Goal: Information Seeking & Learning: Learn about a topic

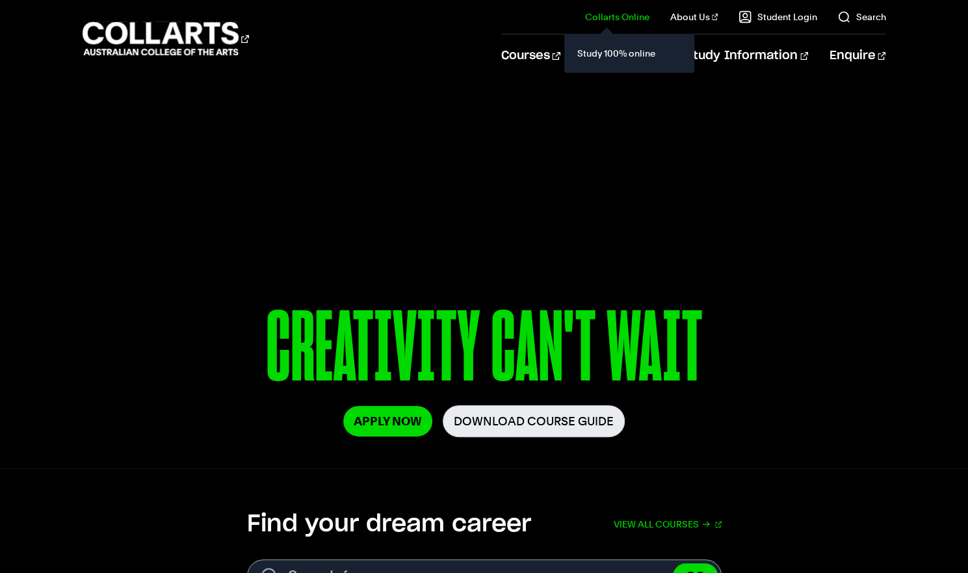
click at [578, 53] on div "Study 100% online" at bounding box center [629, 53] width 130 height 39
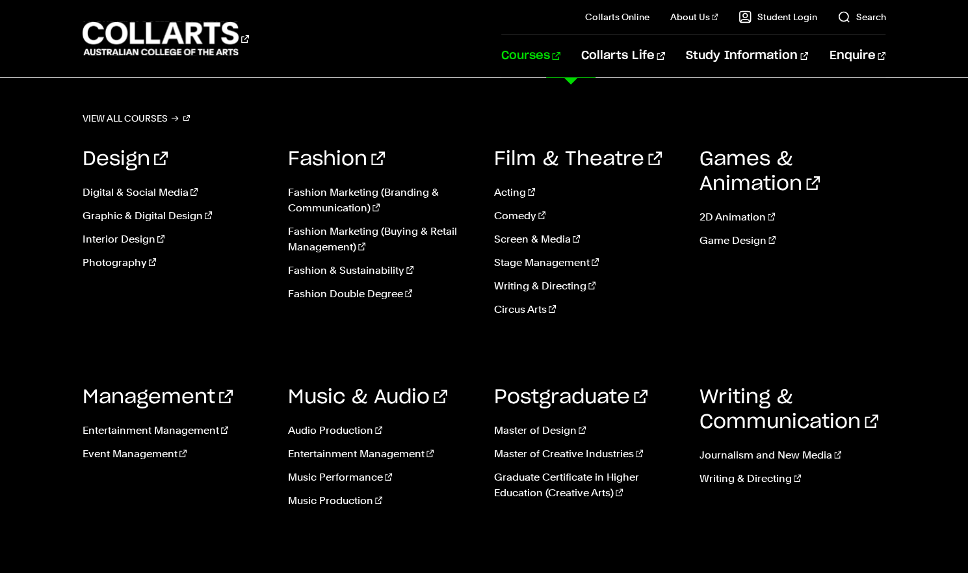
click at [557, 55] on link "Courses" at bounding box center [530, 55] width 59 height 43
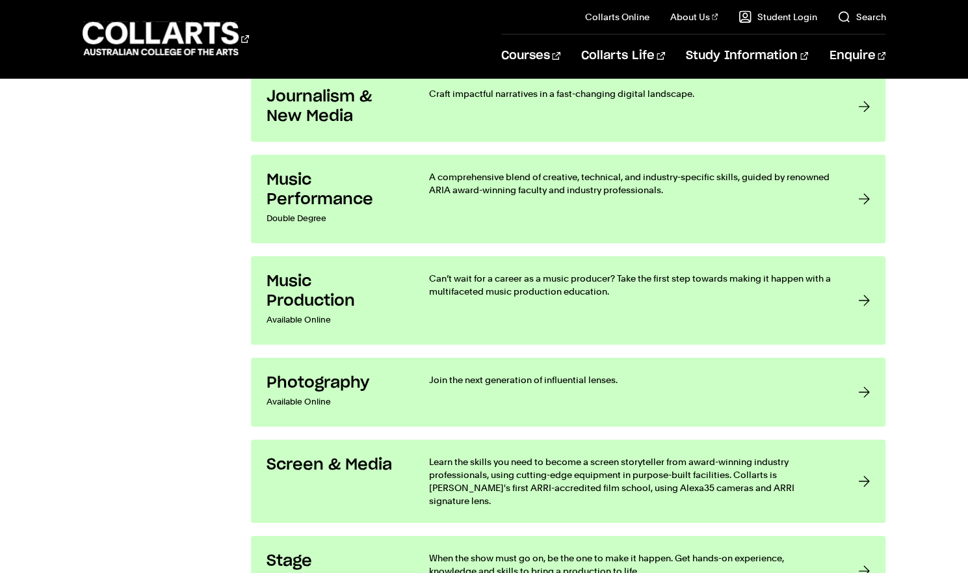
scroll to position [2452, 0]
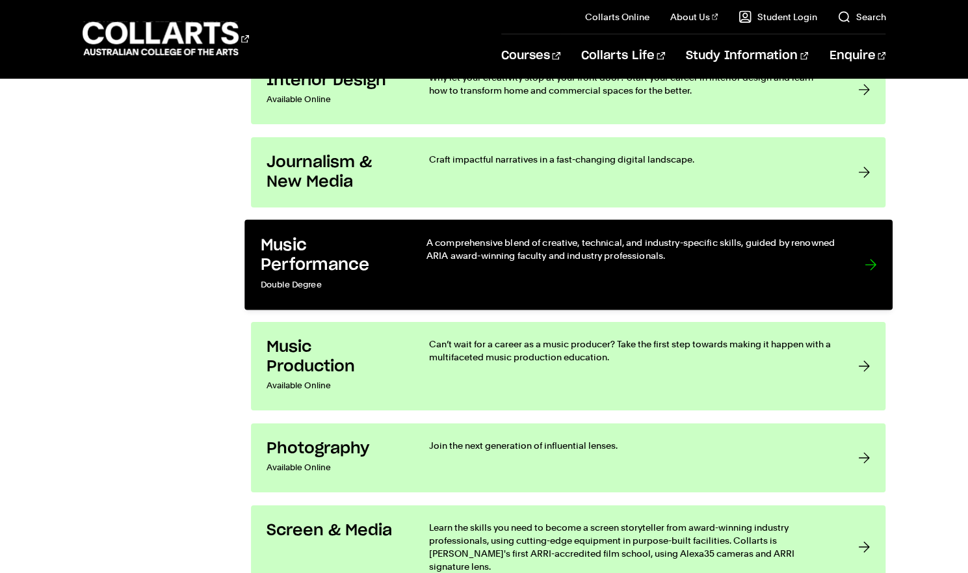
click at [369, 288] on p "Double Degree" at bounding box center [329, 285] width 139 height 19
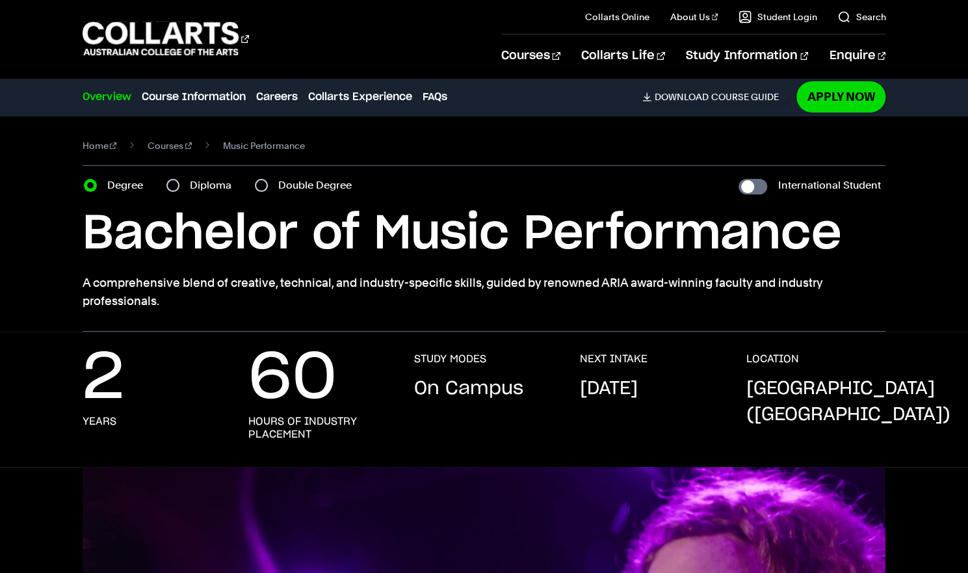
scroll to position [3, 0]
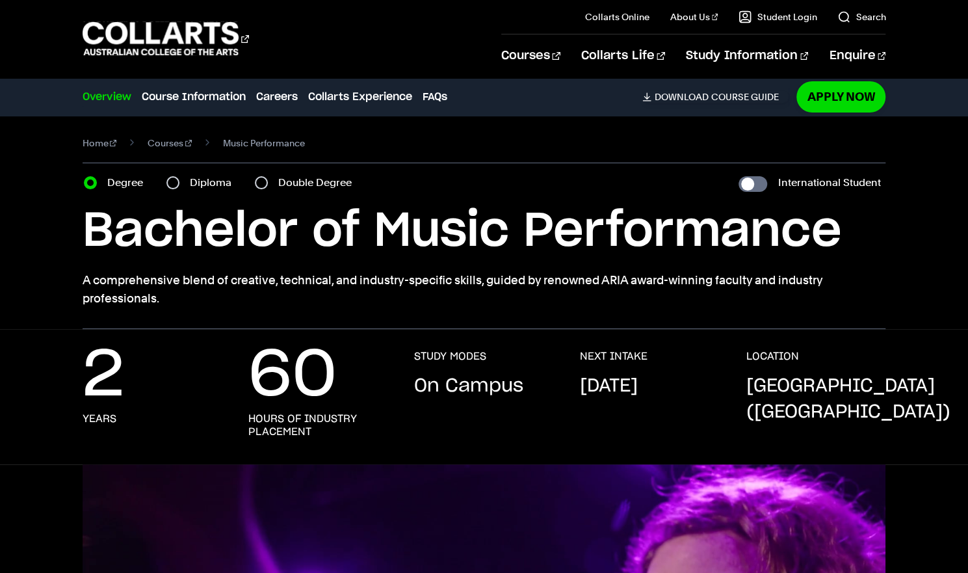
click at [196, 181] on label "Diploma" at bounding box center [214, 183] width 49 height 18
click at [179, 181] on input "Diploma" at bounding box center [172, 182] width 13 height 13
radio input "true"
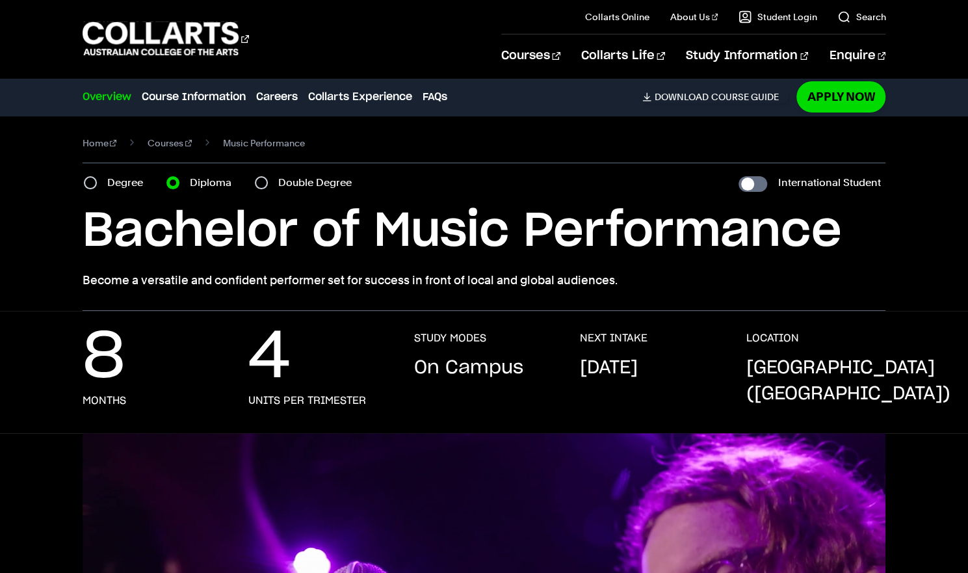
click at [286, 183] on label "Double Degree" at bounding box center [318, 183] width 81 height 18
click at [268, 183] on input "Double Degree" at bounding box center [261, 182] width 13 height 13
radio input "true"
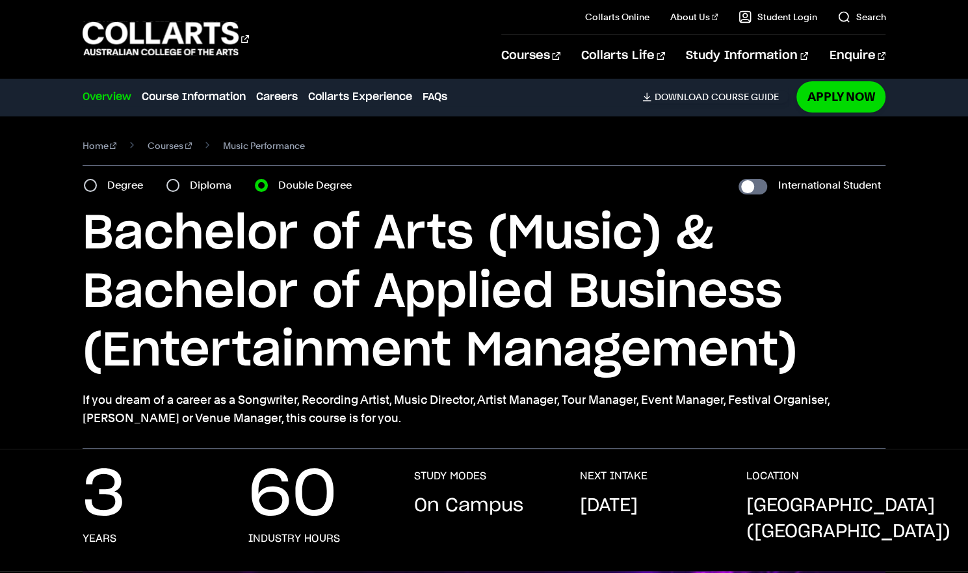
click at [109, 181] on label "Degree" at bounding box center [129, 185] width 44 height 18
click at [97, 181] on input "Degree" at bounding box center [90, 185] width 13 height 13
radio input "true"
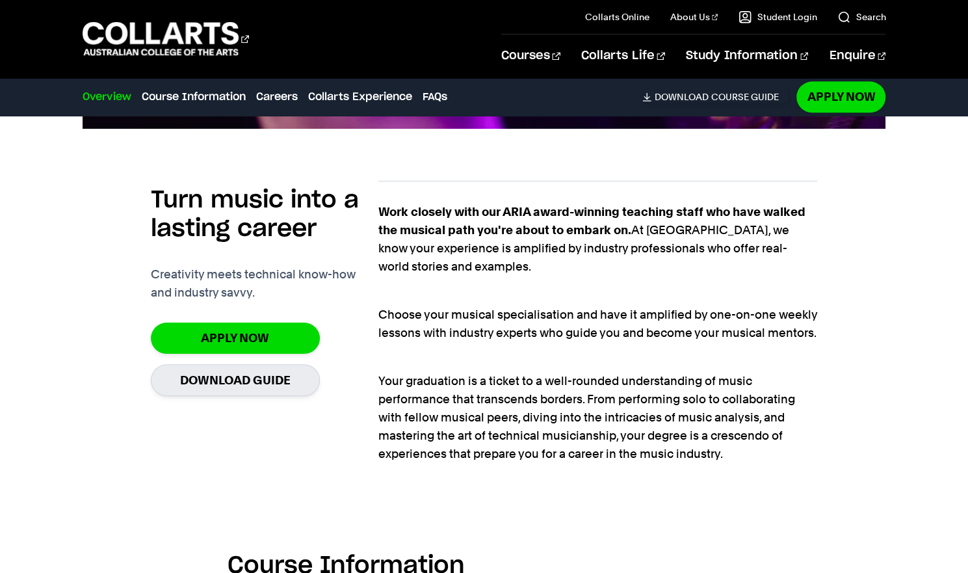
scroll to position [789, 0]
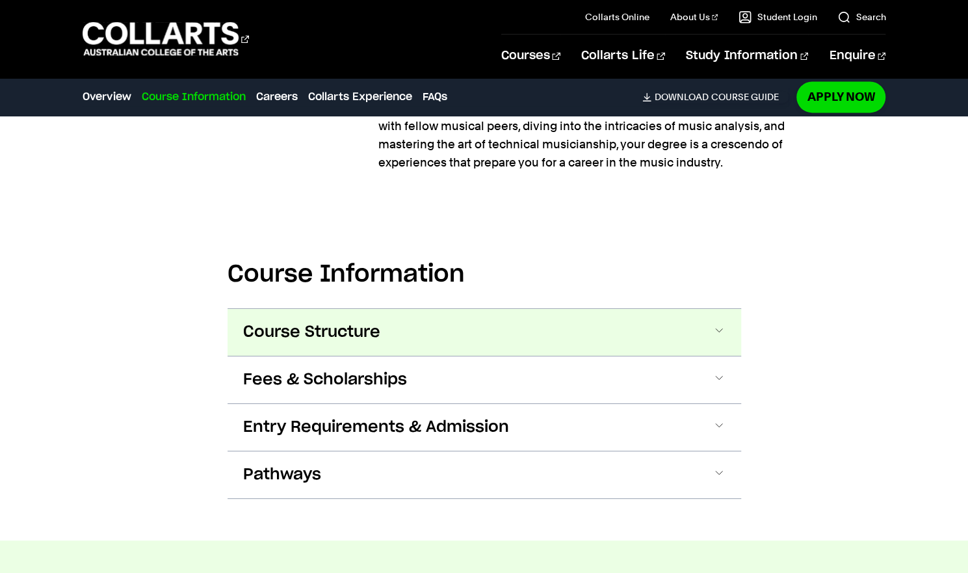
click at [359, 337] on span "Course Structure" at bounding box center [311, 332] width 137 height 21
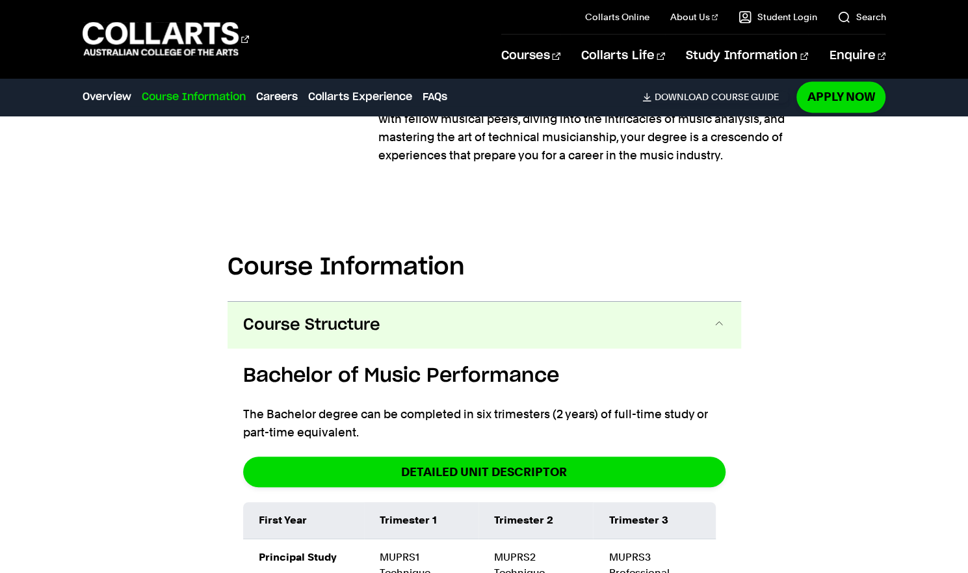
scroll to position [1087, 0]
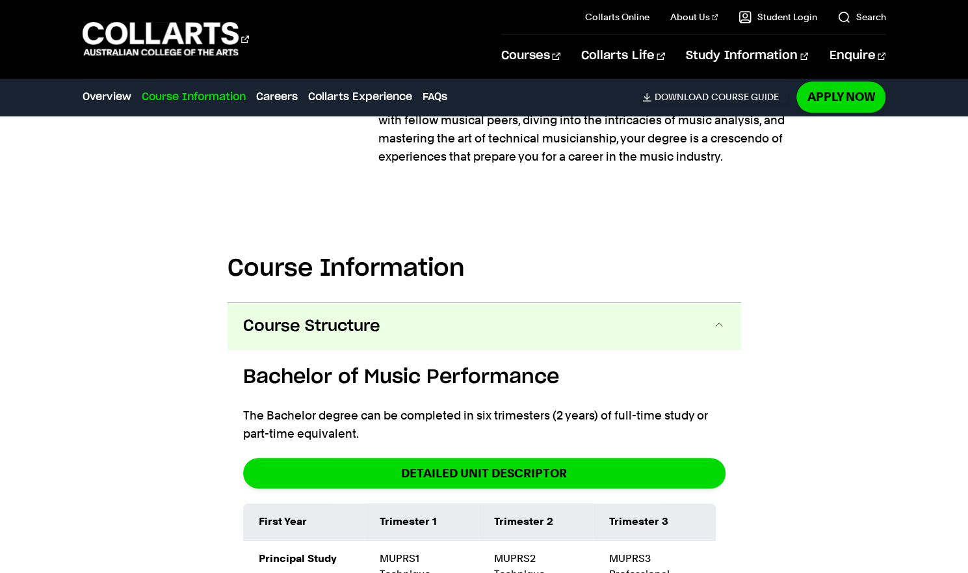
click at [417, 326] on button "Course Structure" at bounding box center [485, 326] width 514 height 47
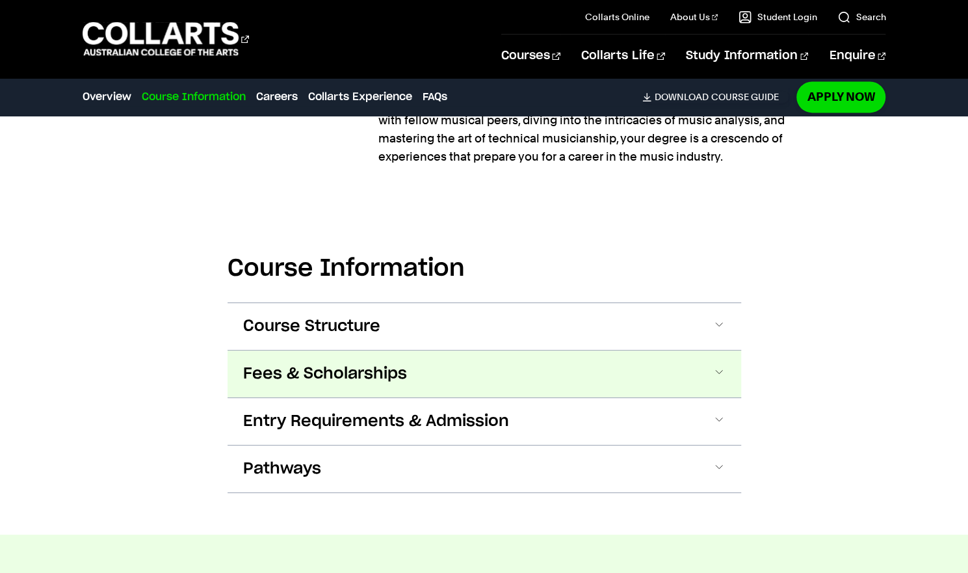
click at [337, 375] on span "Fees & Scholarships" at bounding box center [325, 373] width 164 height 21
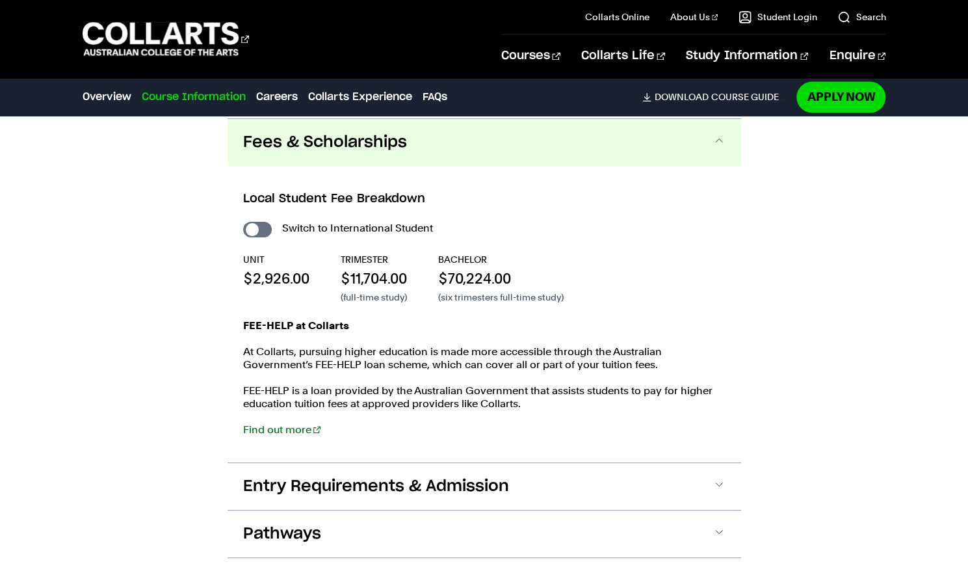
scroll to position [1319, 0]
click at [380, 143] on span "Fees & Scholarships" at bounding box center [325, 141] width 164 height 21
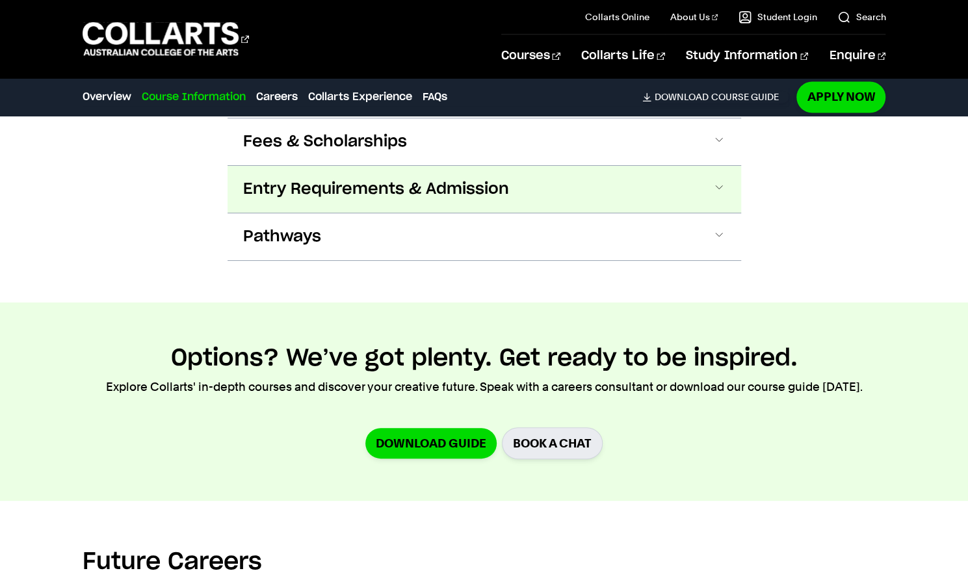
click at [362, 192] on span "Entry Requirements & Admission" at bounding box center [376, 189] width 266 height 21
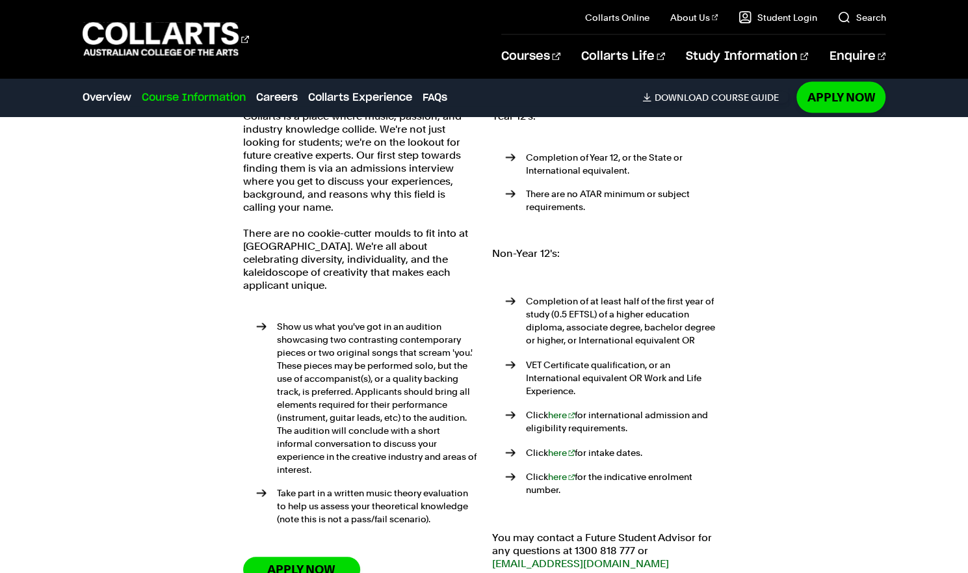
scroll to position [1463, 0]
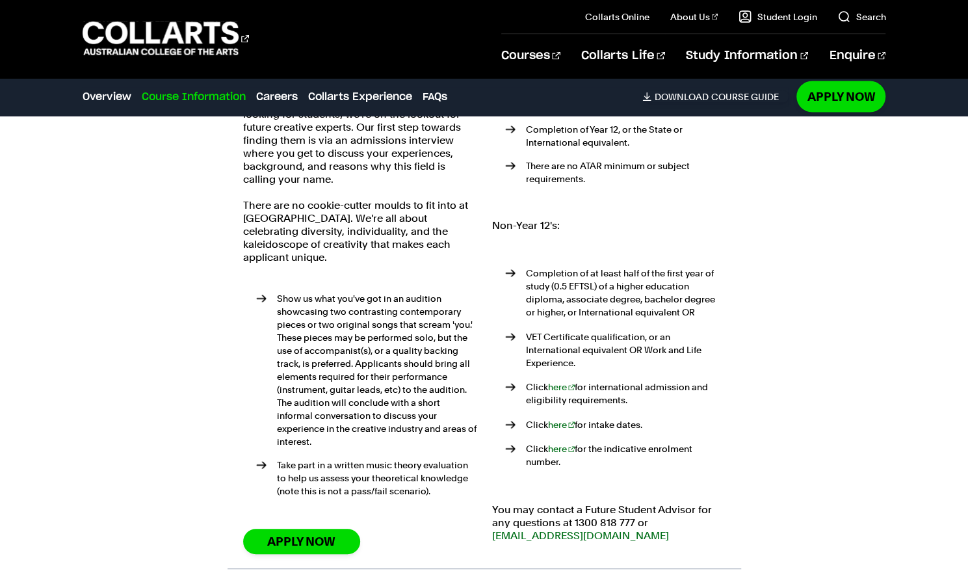
click at [364, 174] on p "Collarts is a place where music, passion, and industry knowledge collide. We're…" at bounding box center [359, 134] width 233 height 104
drag, startPoint x: 364, startPoint y: 174, endPoint x: 380, endPoint y: 186, distance: 19.9
click at [380, 186] on div "Collarts is a place where music, passion, and industry knowledge collide. We're…" at bounding box center [359, 318] width 233 height 473
click at [375, 259] on div "Collarts is a place where music, passion, and industry knowledge collide. We're…" at bounding box center [359, 318] width 233 height 473
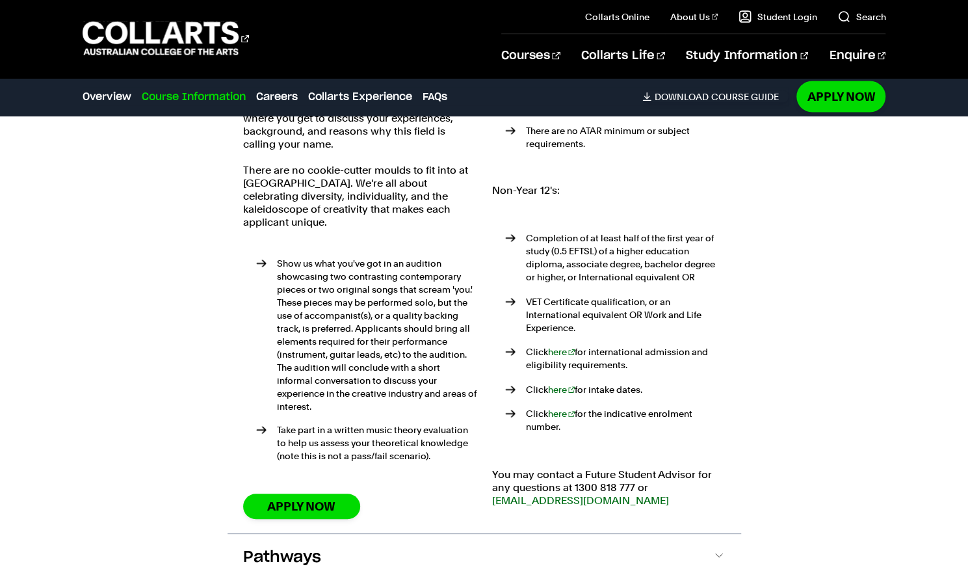
scroll to position [1489, 0]
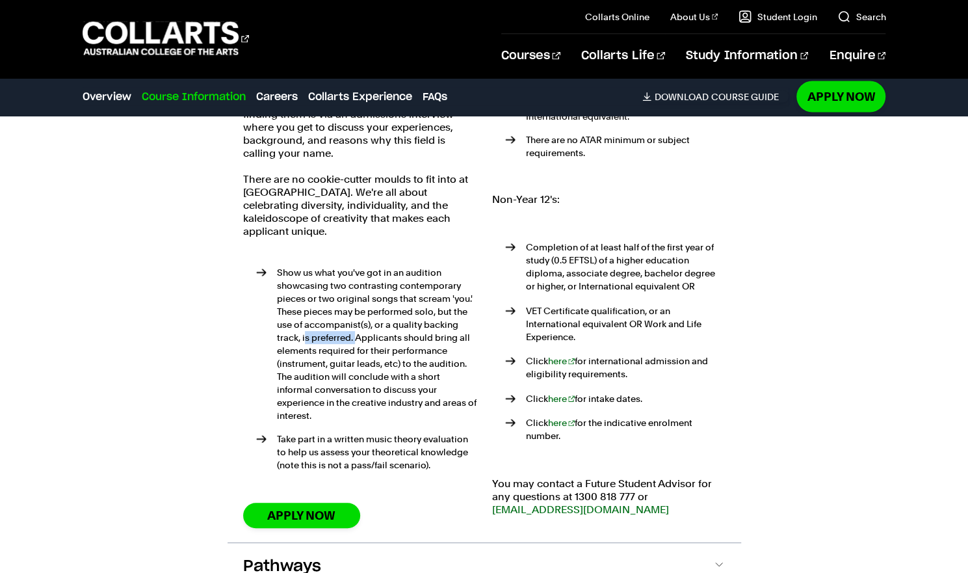
drag, startPoint x: 306, startPoint y: 323, endPoint x: 354, endPoint y: 323, distance: 48.1
click at [354, 323] on li "Show us what you've got in an audition showcasing two contrasting contemporary …" at bounding box center [366, 344] width 220 height 156
click at [405, 330] on li "Show us what you've got in an audition showcasing two contrasting contemporary …" at bounding box center [366, 344] width 220 height 156
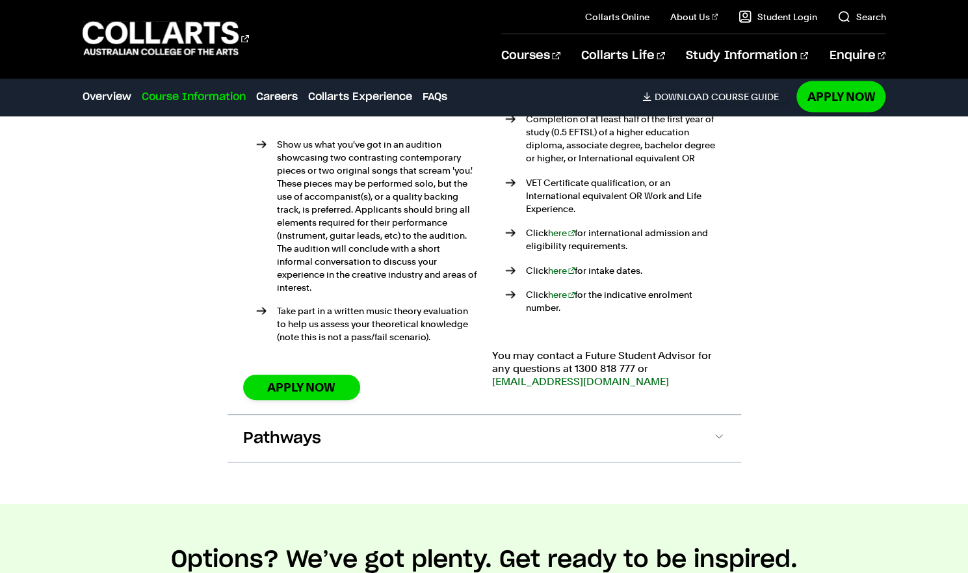
scroll to position [1620, 0]
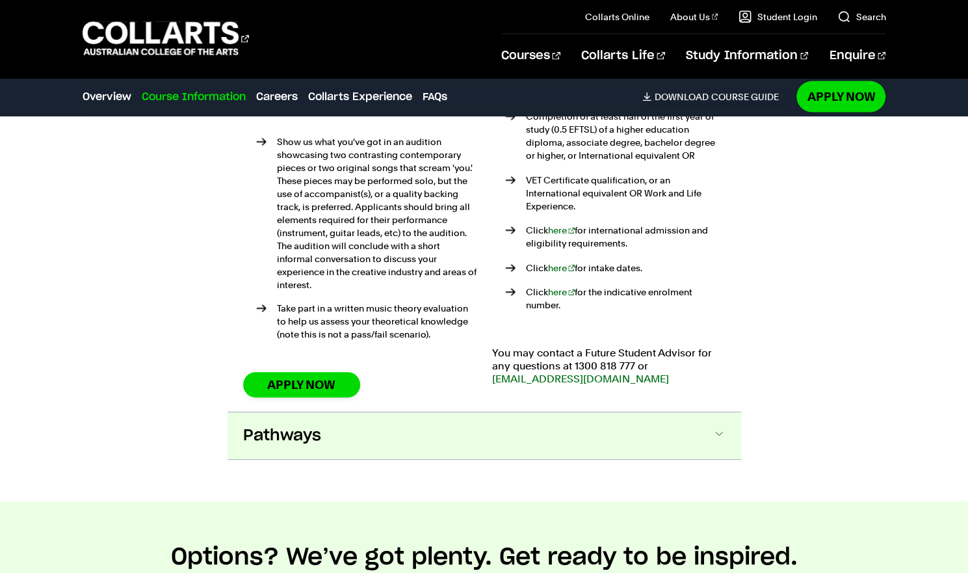
click at [327, 432] on button "Pathways" at bounding box center [485, 435] width 514 height 47
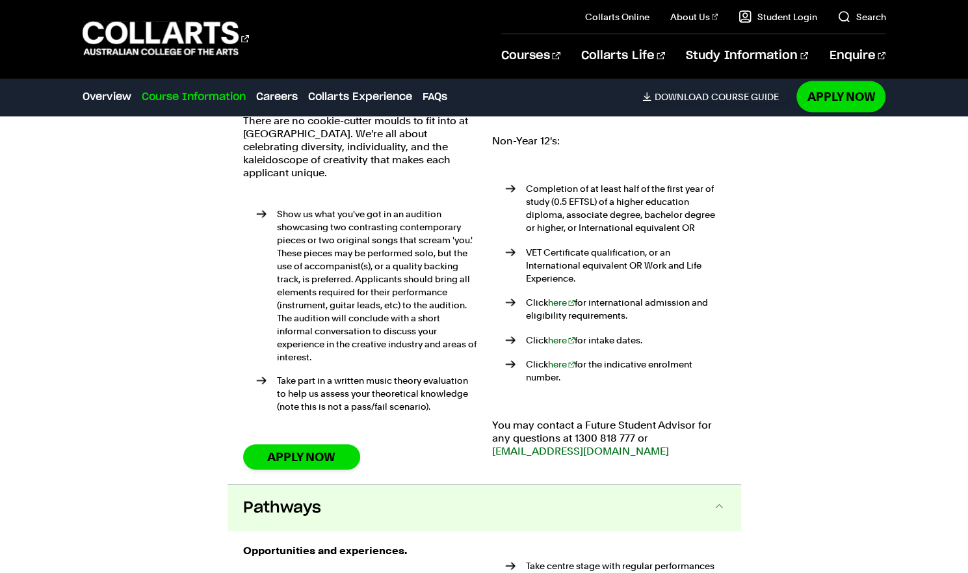
scroll to position [1546, 0]
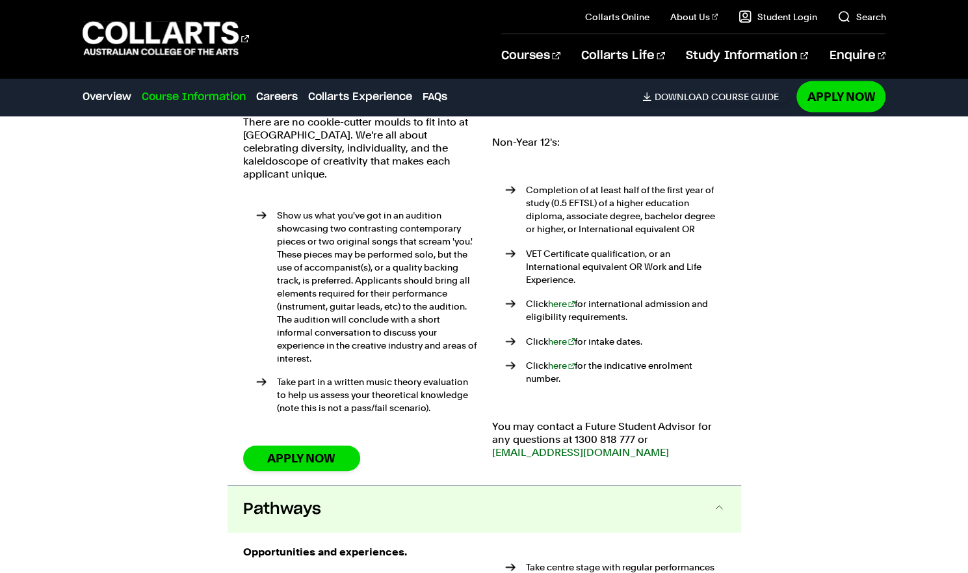
click at [346, 490] on button "Pathways" at bounding box center [485, 509] width 514 height 47
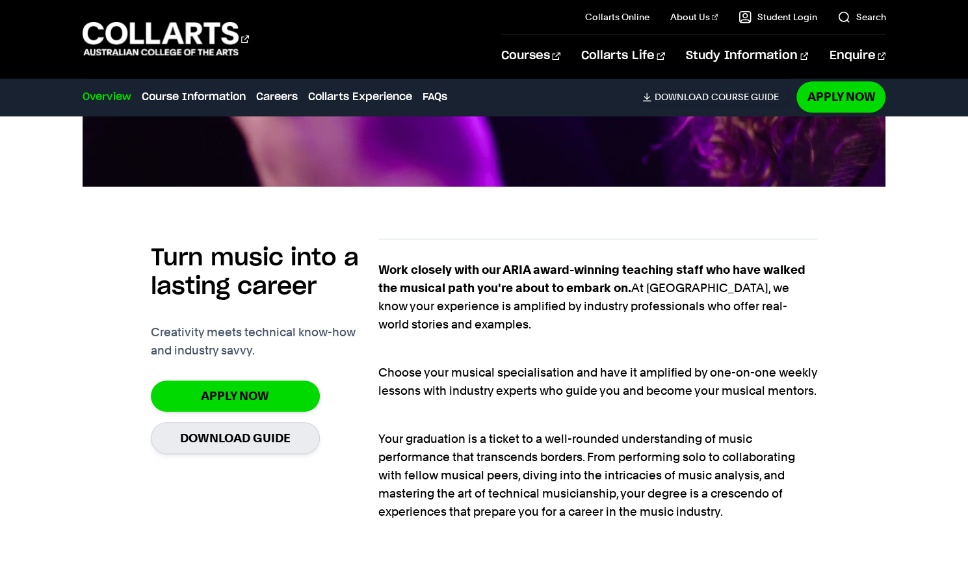
scroll to position [739, 0]
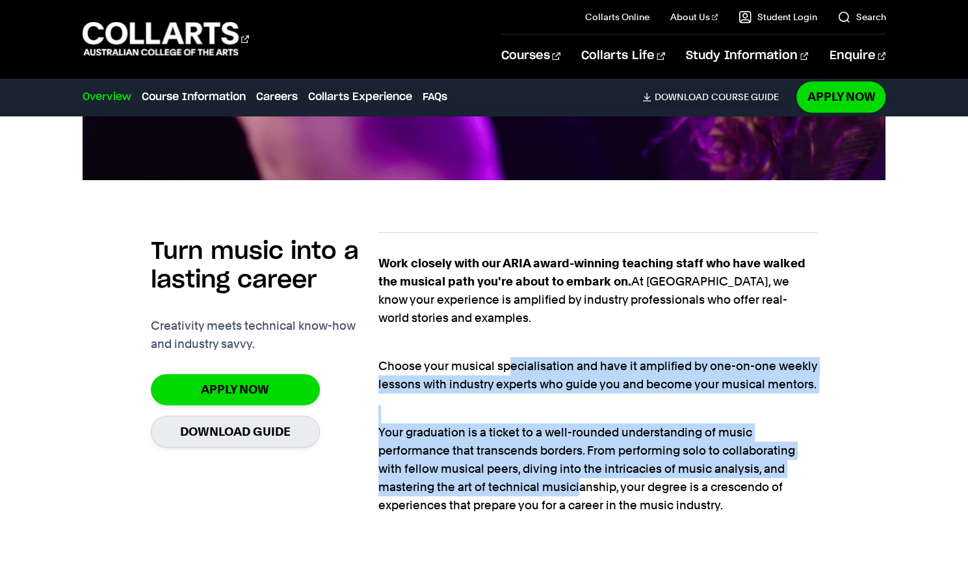
drag, startPoint x: 512, startPoint y: 372, endPoint x: 581, endPoint y: 507, distance: 150.9
click at [581, 507] on div "Work closely with our ARIA award-winning teaching staff who have walked the mus…" at bounding box center [598, 384] width 440 height 260
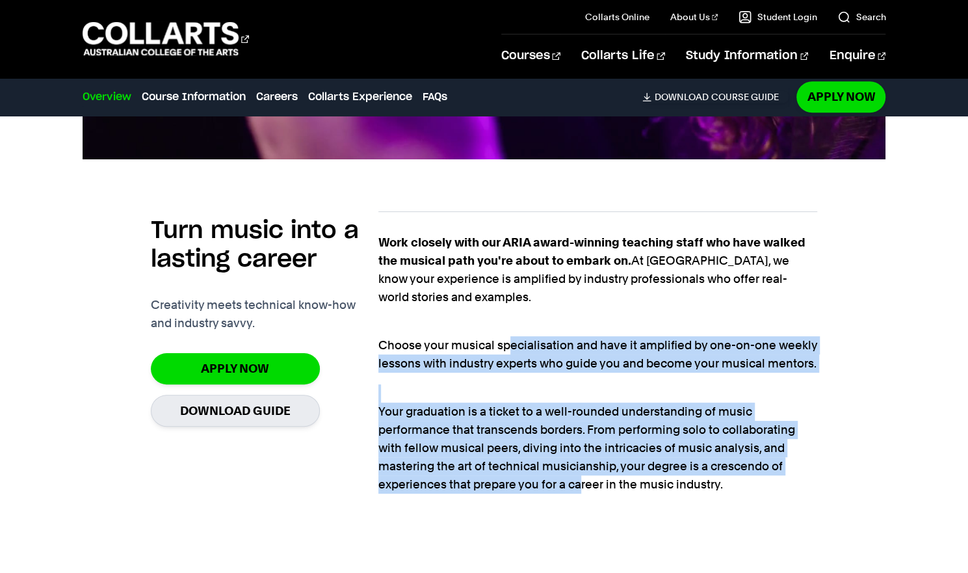
click at [632, 369] on p "Choose your musical specialisation and have it amplified by one-on-one weekly l…" at bounding box center [598, 345] width 440 height 55
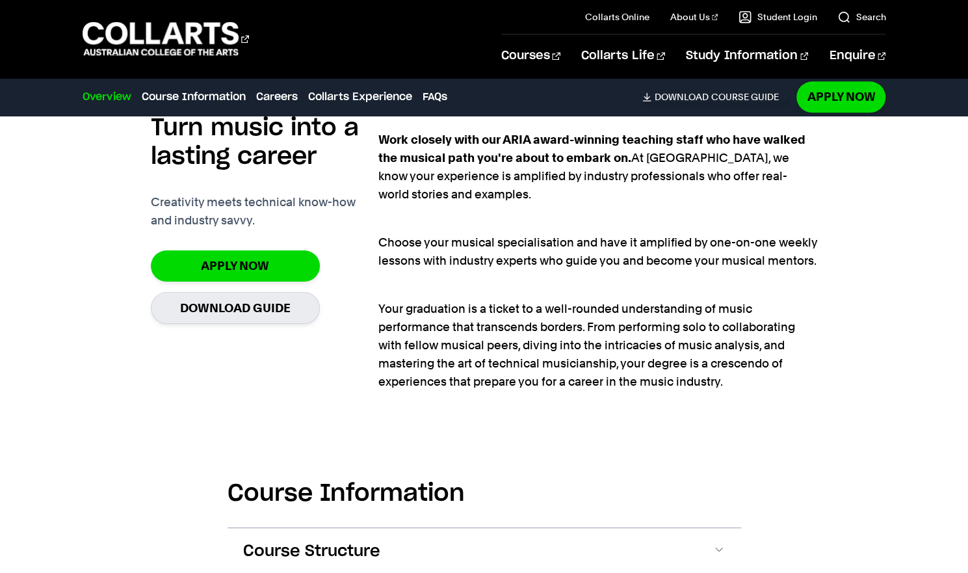
scroll to position [862, 0]
click at [479, 324] on p "Your graduation is a ticket to a well-rounded understanding of music performanc…" at bounding box center [598, 336] width 440 height 109
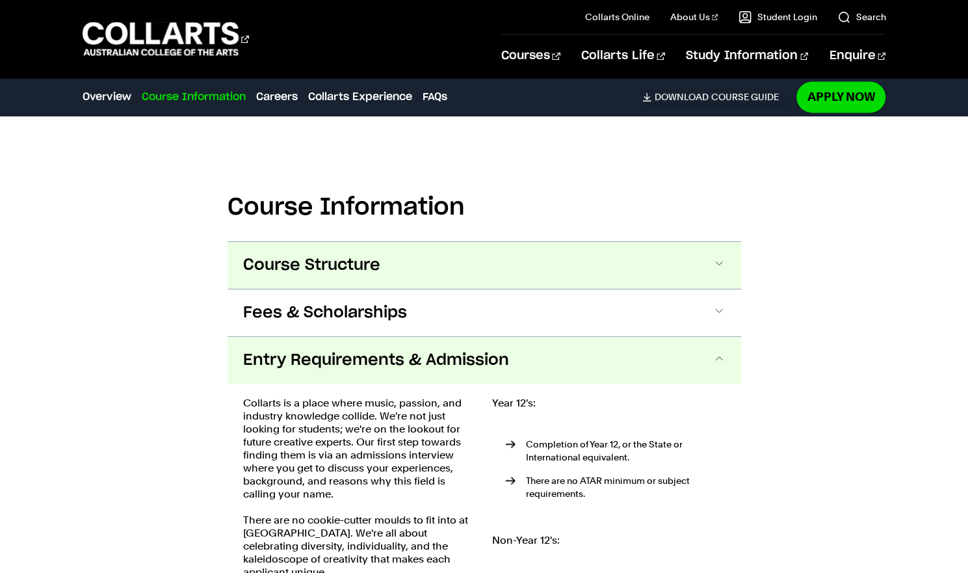
click at [495, 262] on button "Course Structure" at bounding box center [485, 265] width 514 height 47
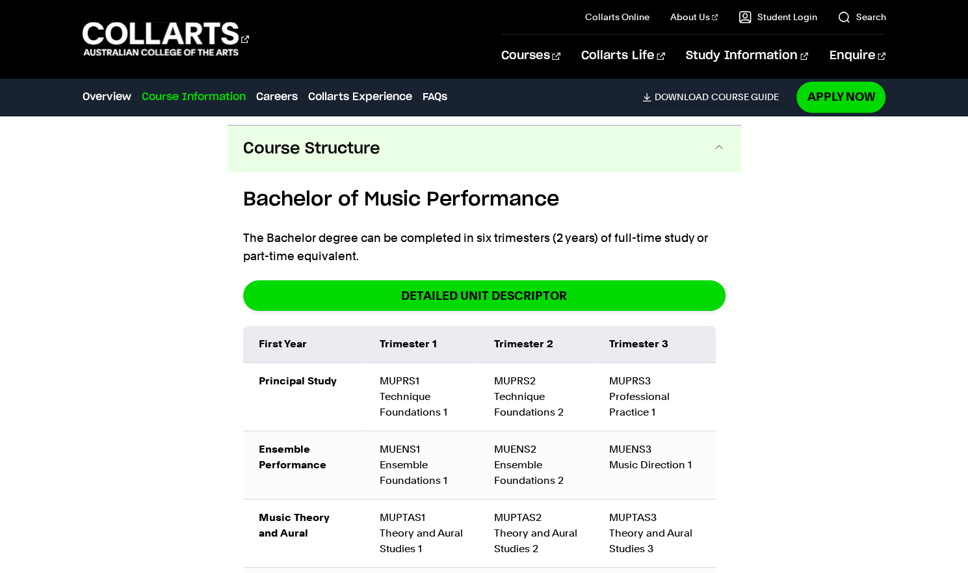
scroll to position [1272, 0]
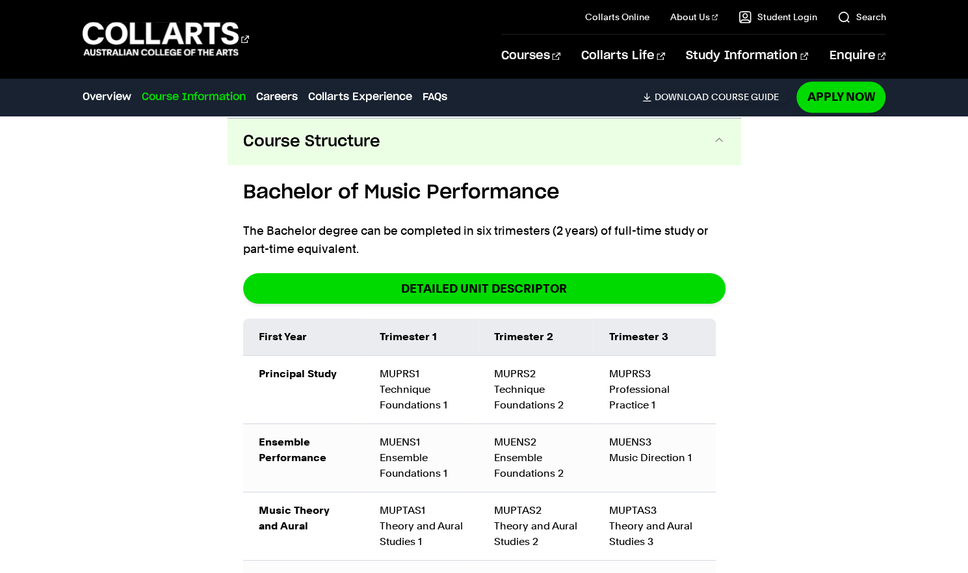
click at [428, 151] on button "Course Structure" at bounding box center [485, 141] width 514 height 47
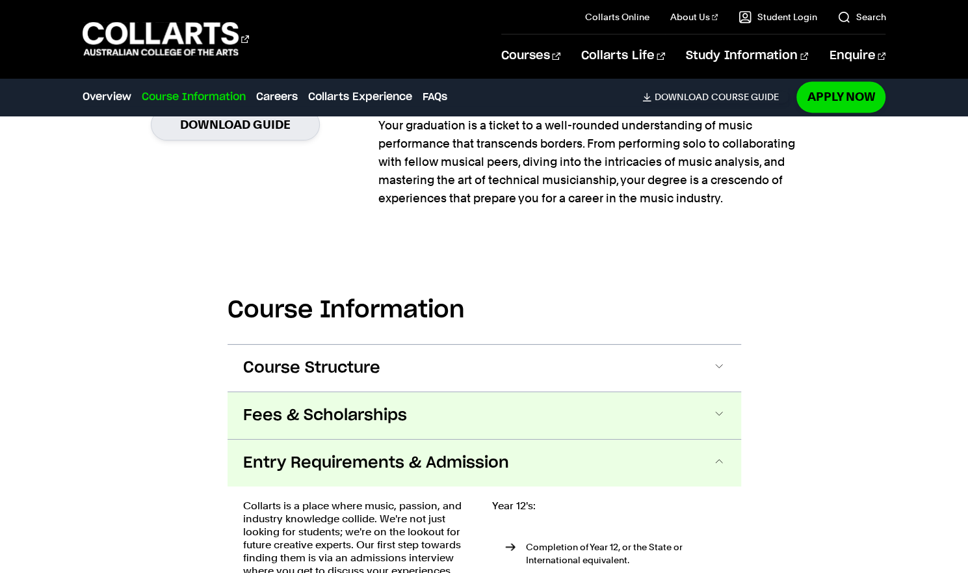
scroll to position [1044, 0]
